Goal: Task Accomplishment & Management: Use online tool/utility

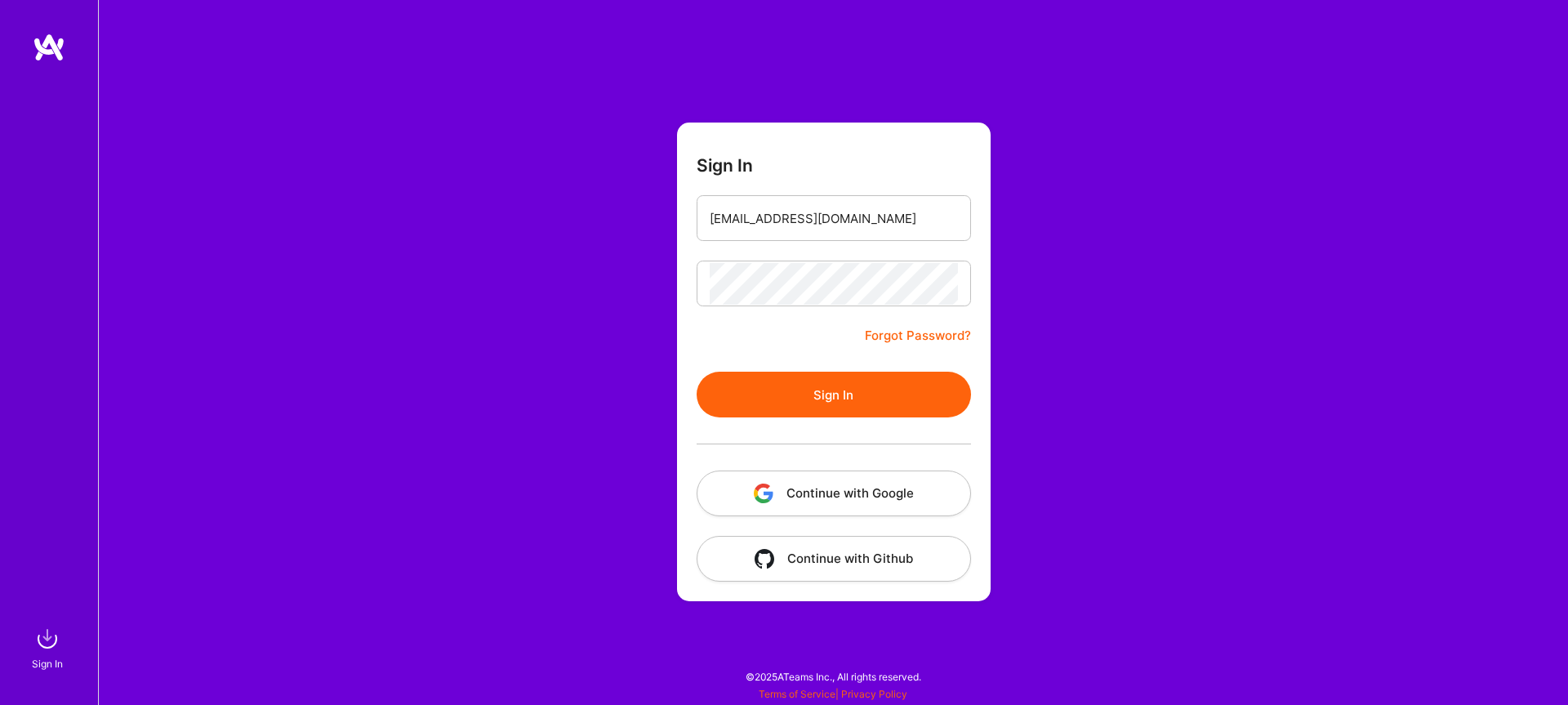
click at [853, 389] on button "Sign In" at bounding box center [834, 394] width 275 height 46
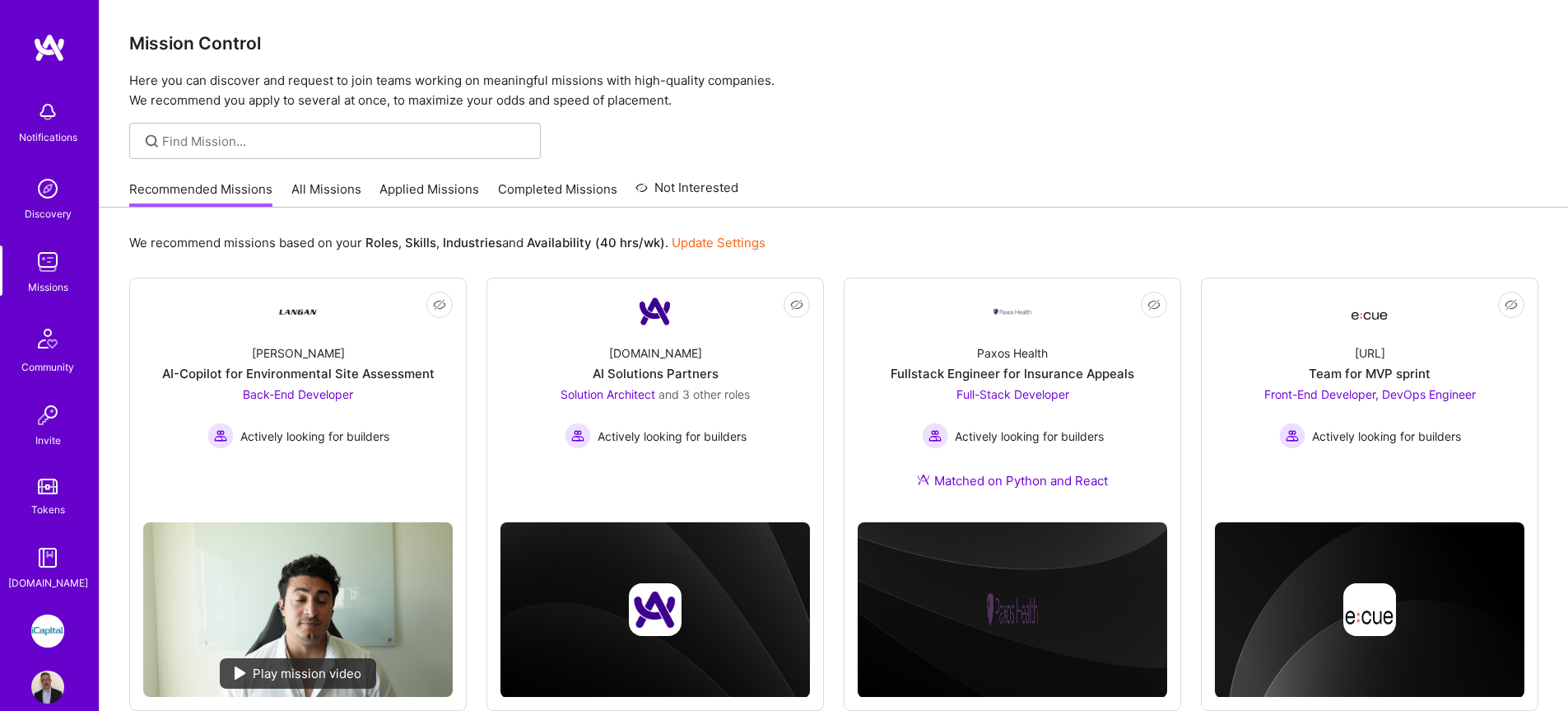
click at [45, 621] on img at bounding box center [47, 630] width 33 height 33
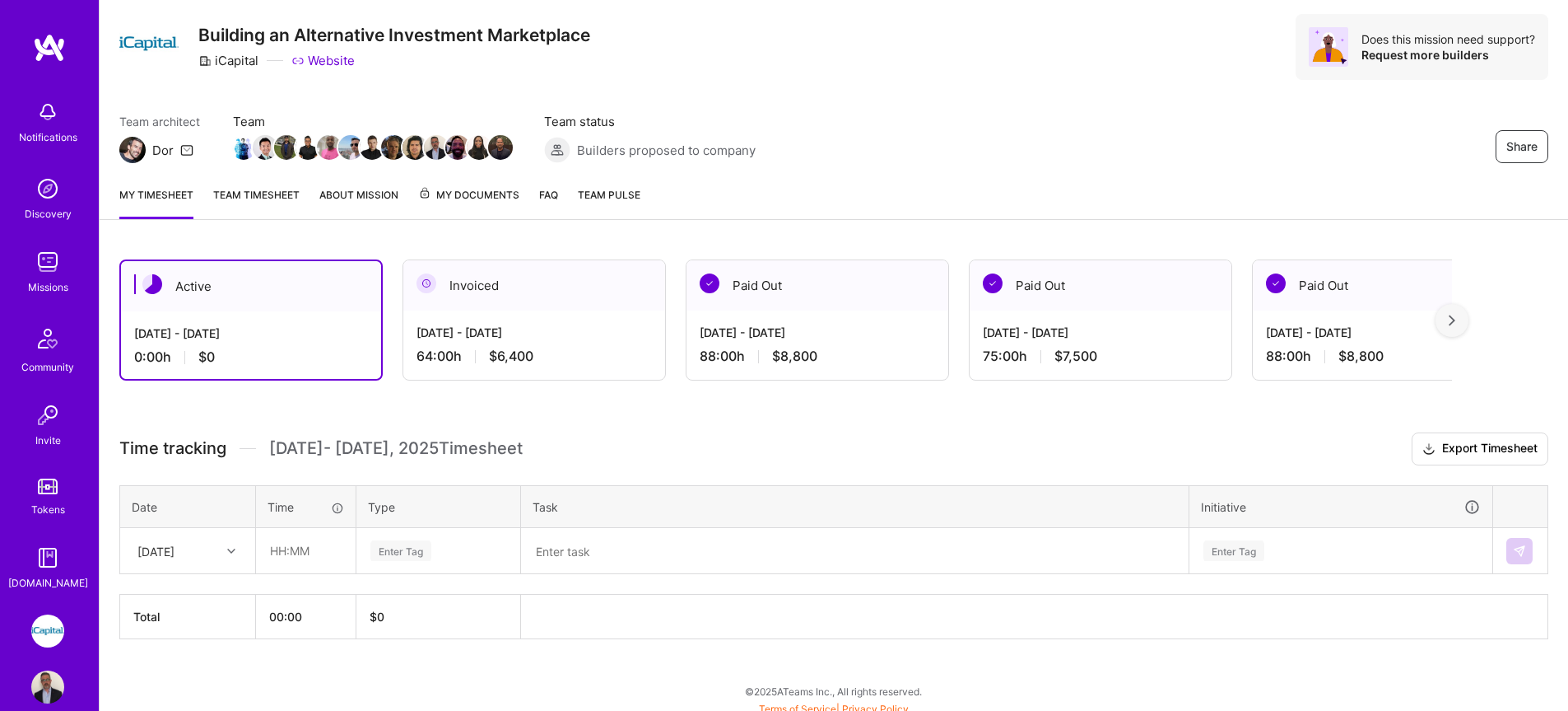
scroll to position [52, 0]
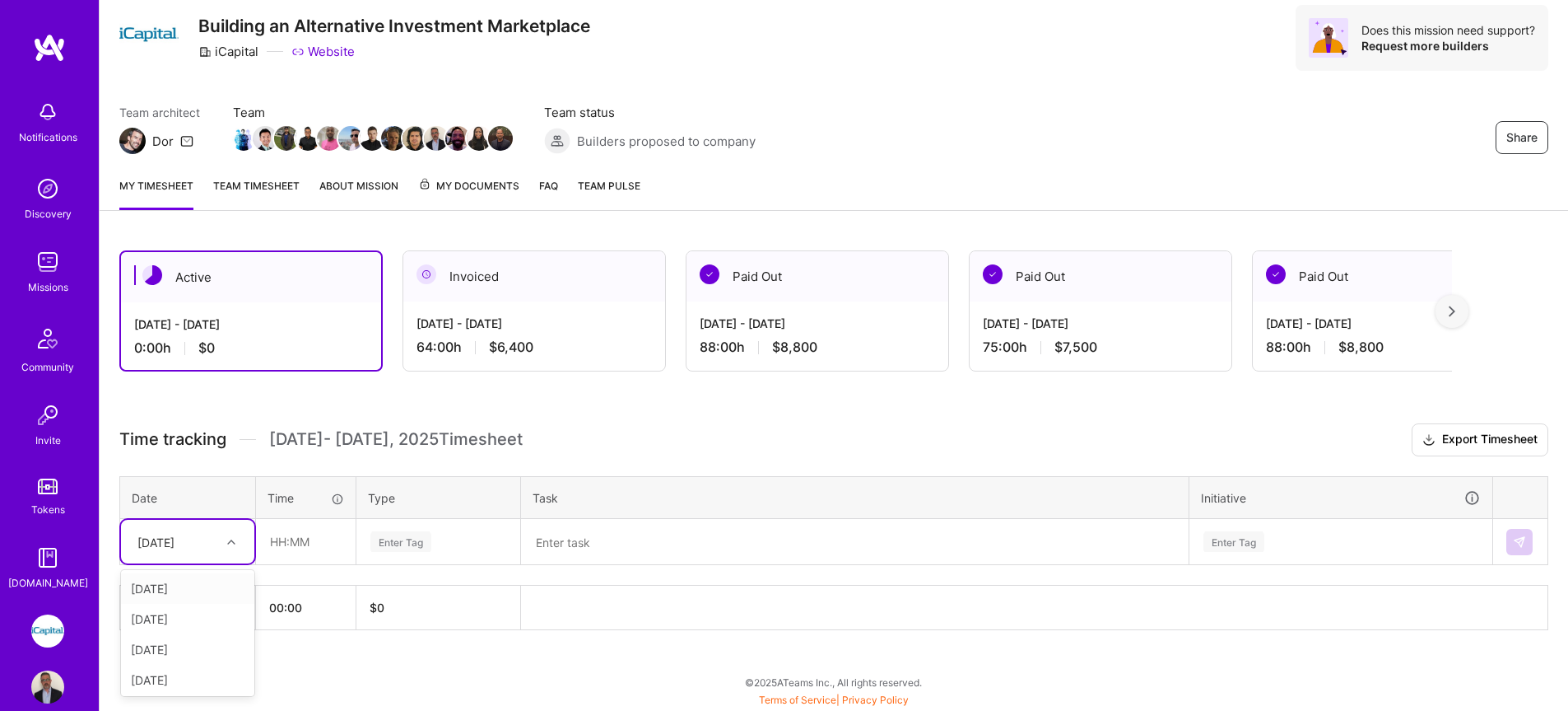
click at [208, 540] on div "[DATE]" at bounding box center [175, 541] width 91 height 27
click at [46, 256] on img at bounding box center [47, 262] width 33 height 33
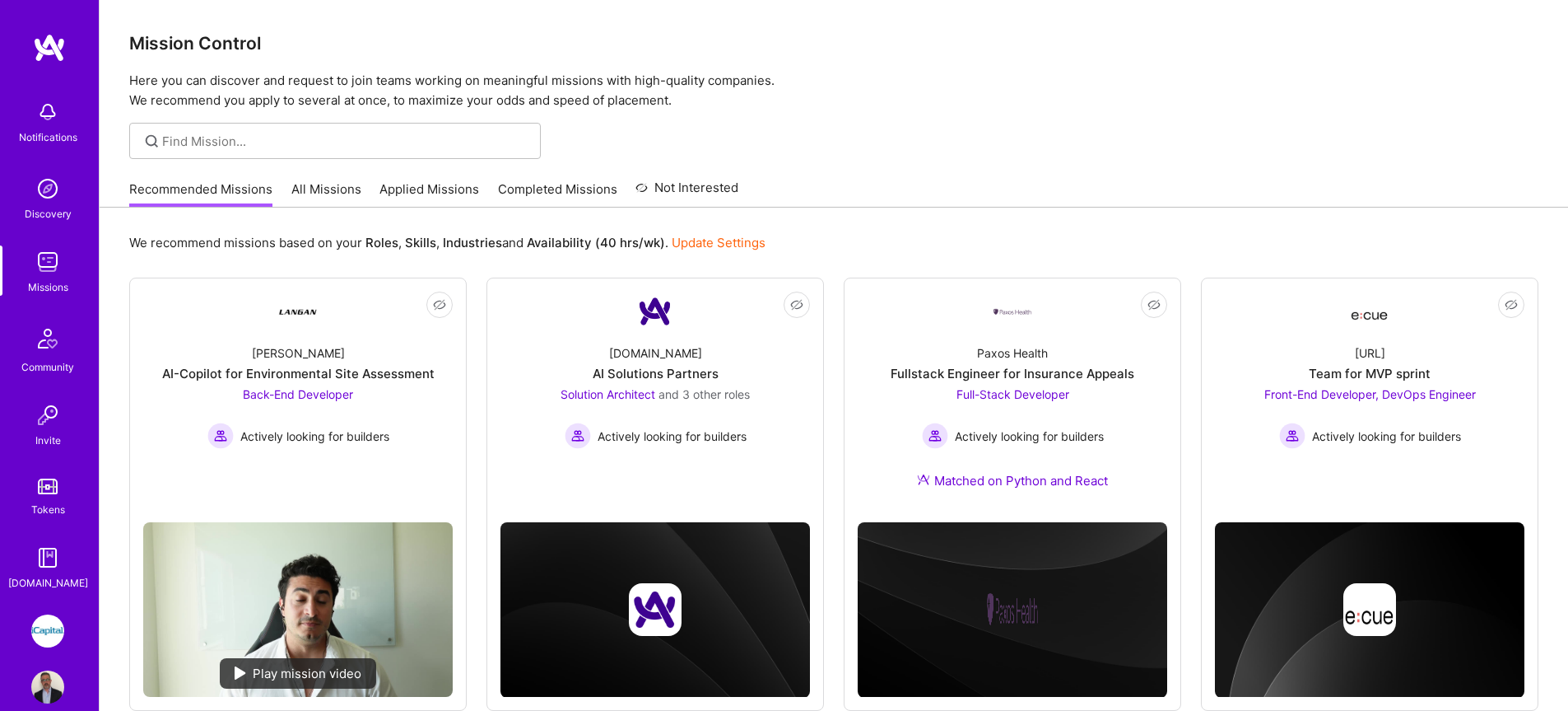
click at [456, 194] on link "Applied Missions" at bounding box center [430, 194] width 100 height 27
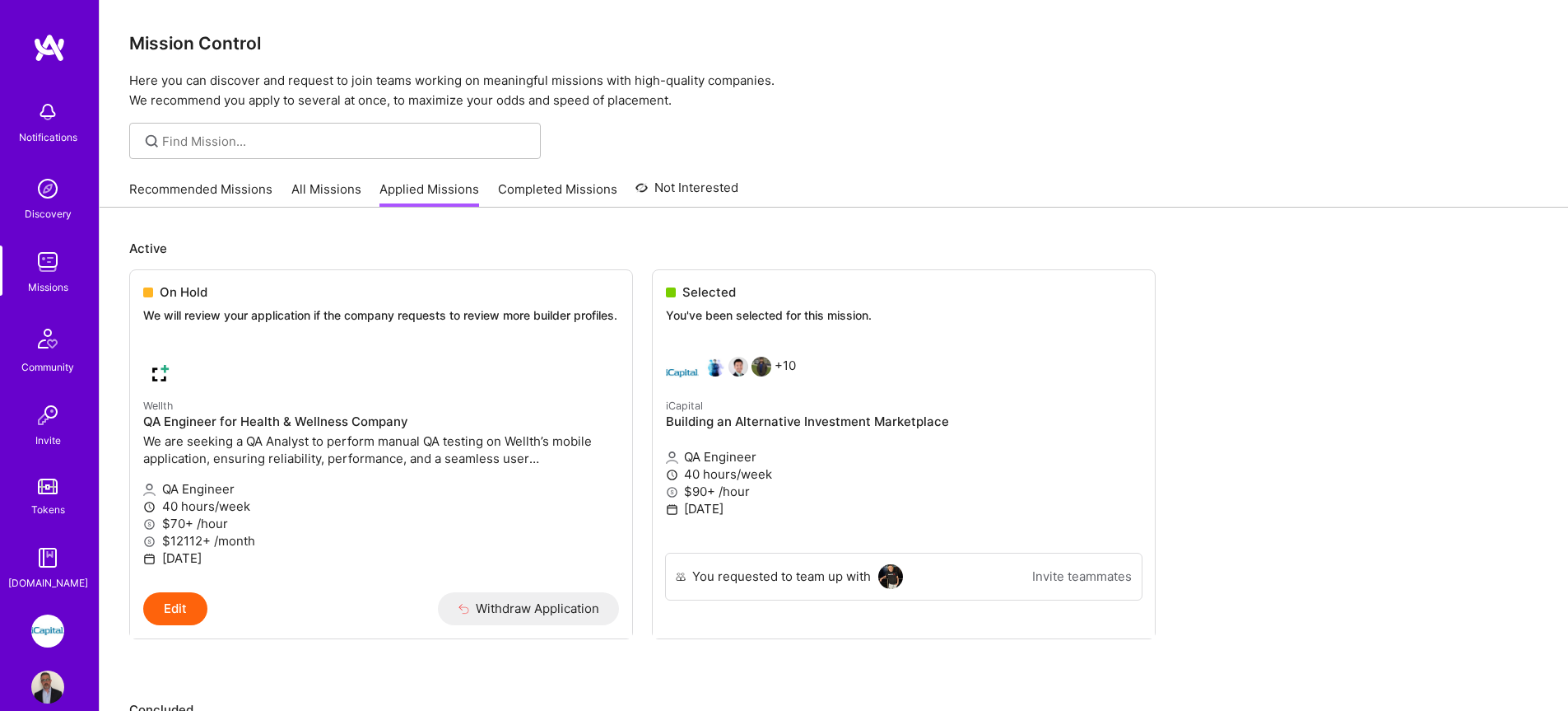
click at [339, 191] on link "All Missions" at bounding box center [326, 194] width 70 height 27
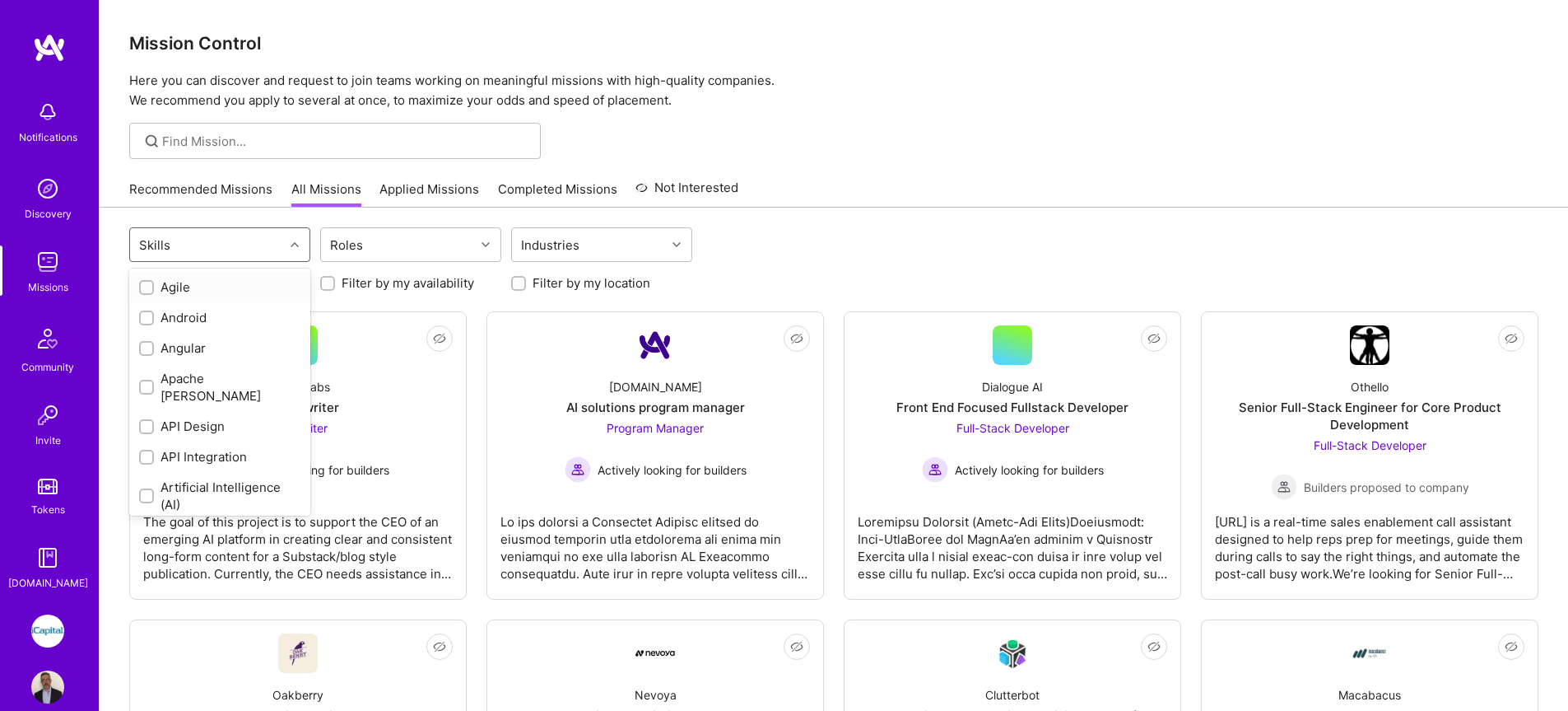
click at [249, 247] on div "Skills" at bounding box center [207, 244] width 154 height 33
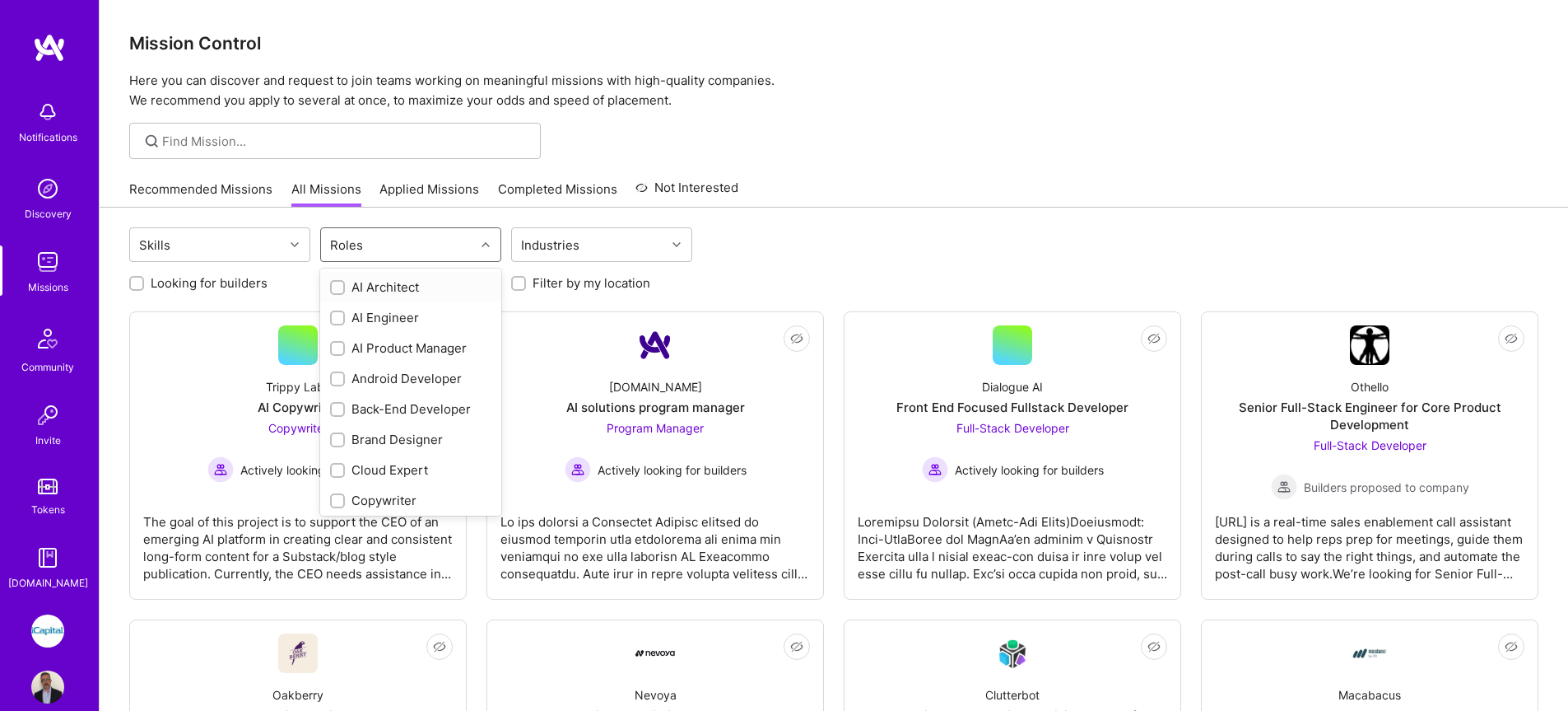
click at [329, 247] on div "Roles" at bounding box center [346, 245] width 41 height 24
click at [368, 373] on div "QA Engineer" at bounding box center [410, 375] width 161 height 17
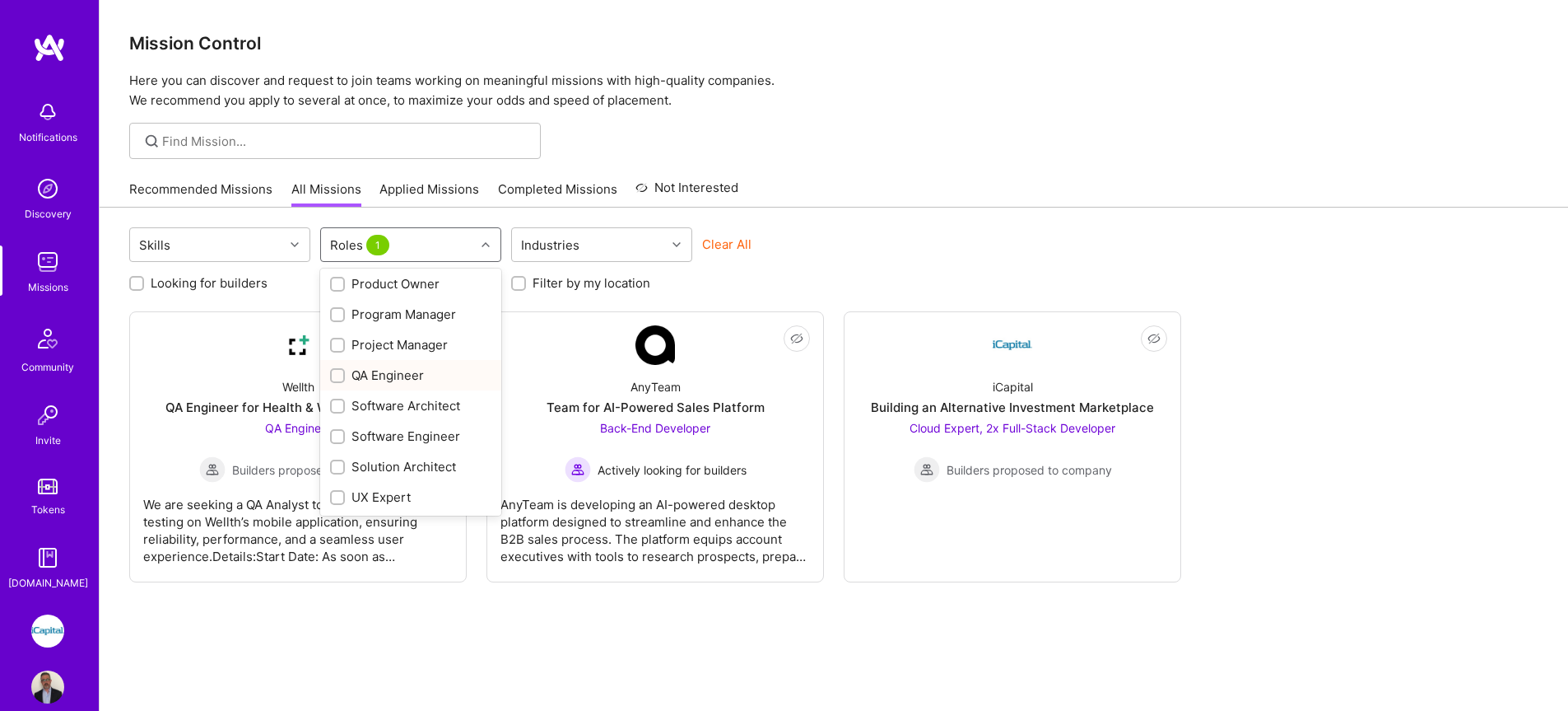
click at [369, 374] on div "QA Engineer" at bounding box center [410, 375] width 161 height 17
checkbox input "false"
